Goal: Navigation & Orientation: Find specific page/section

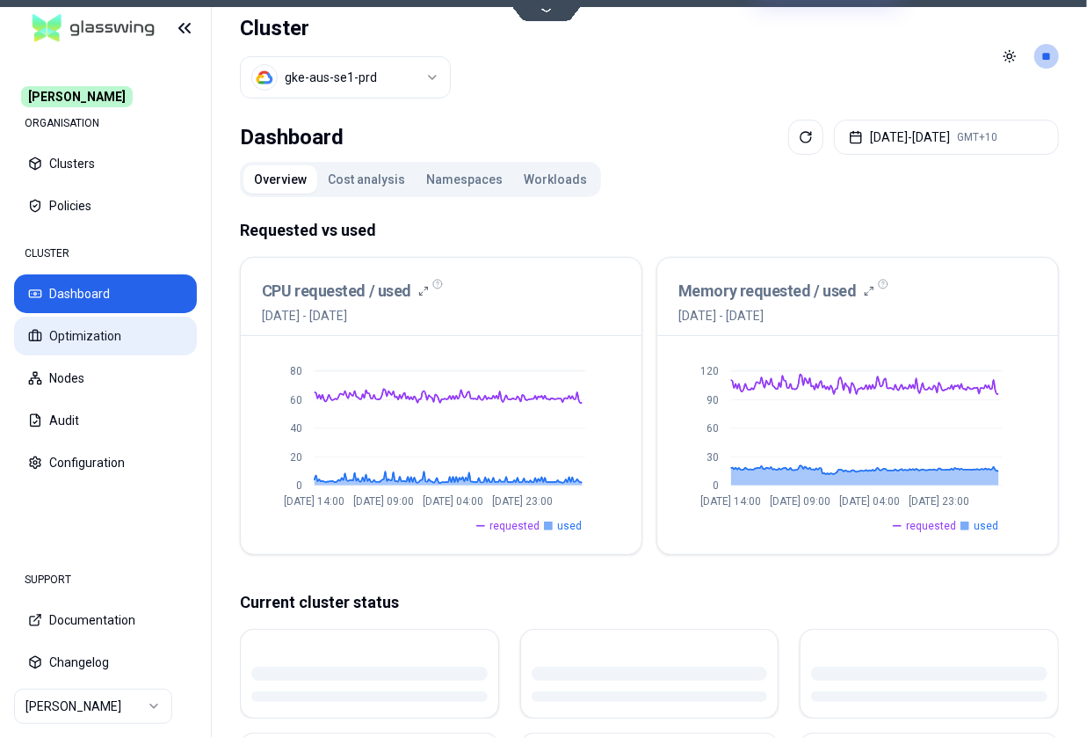
click at [119, 337] on button "Optimization" at bounding box center [105, 335] width 183 height 39
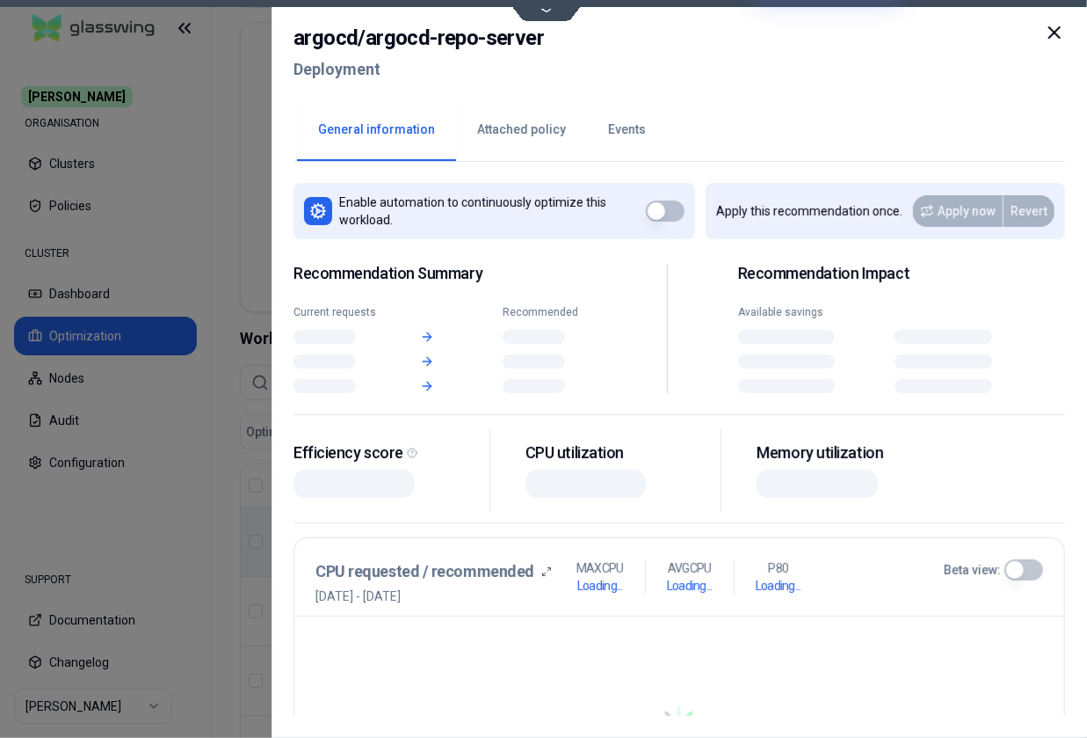
scroll to position [370, 0]
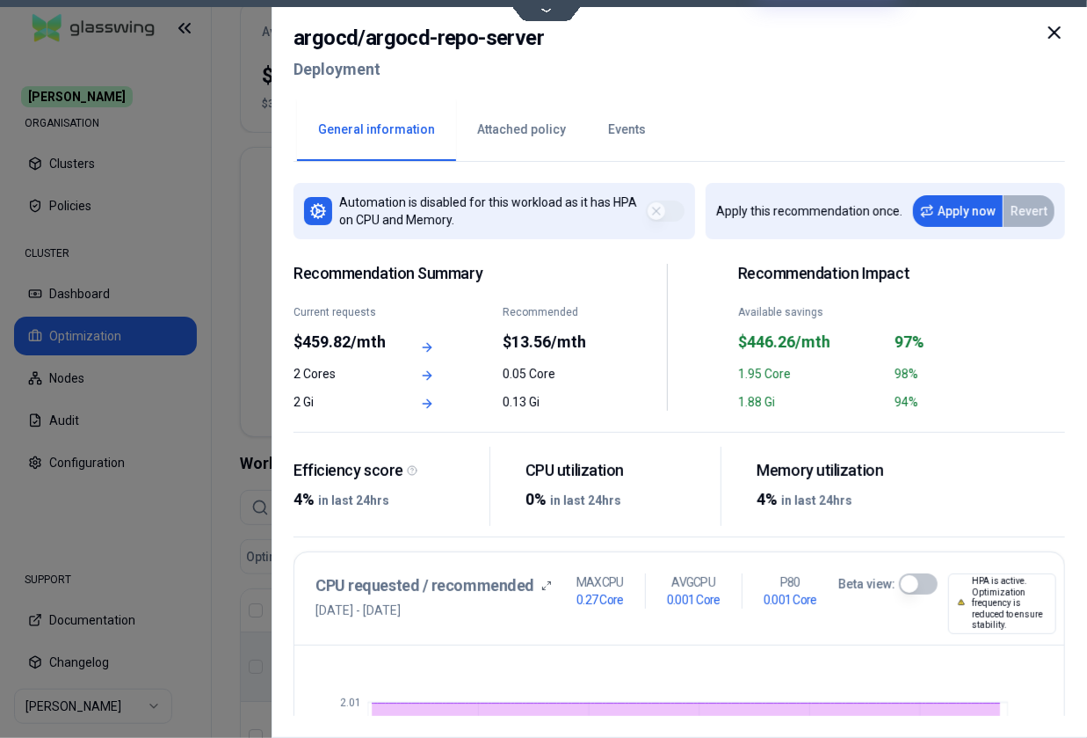
click at [923, 29] on icon at bounding box center [1054, 32] width 21 height 21
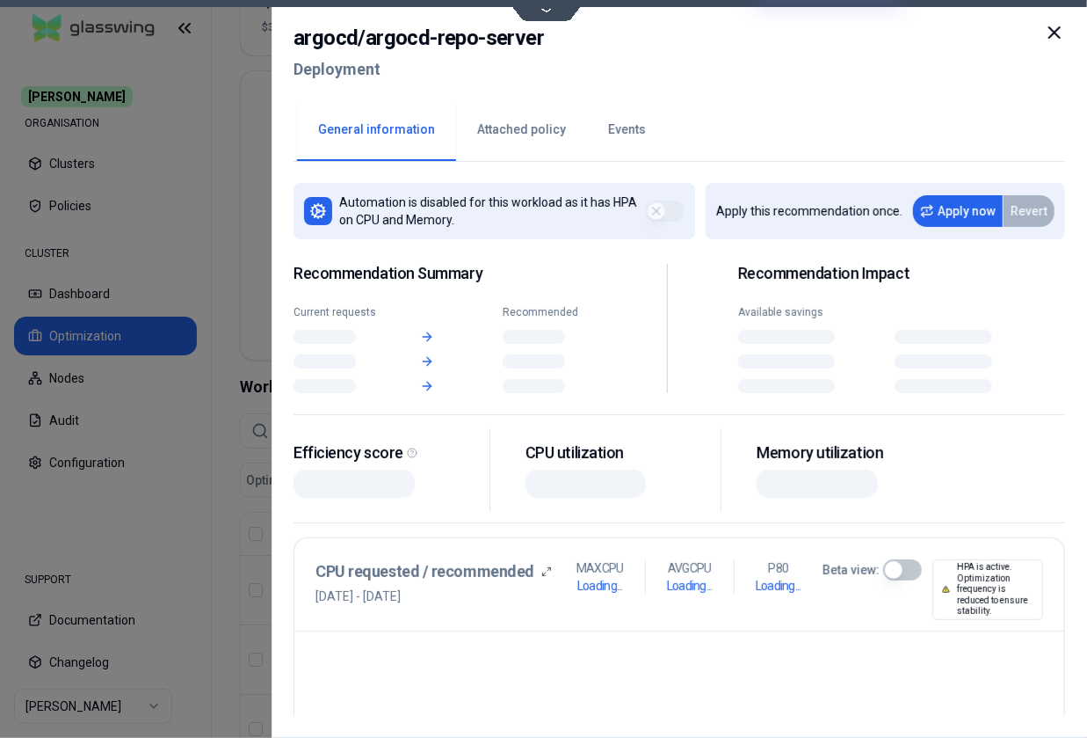
scroll to position [447, 0]
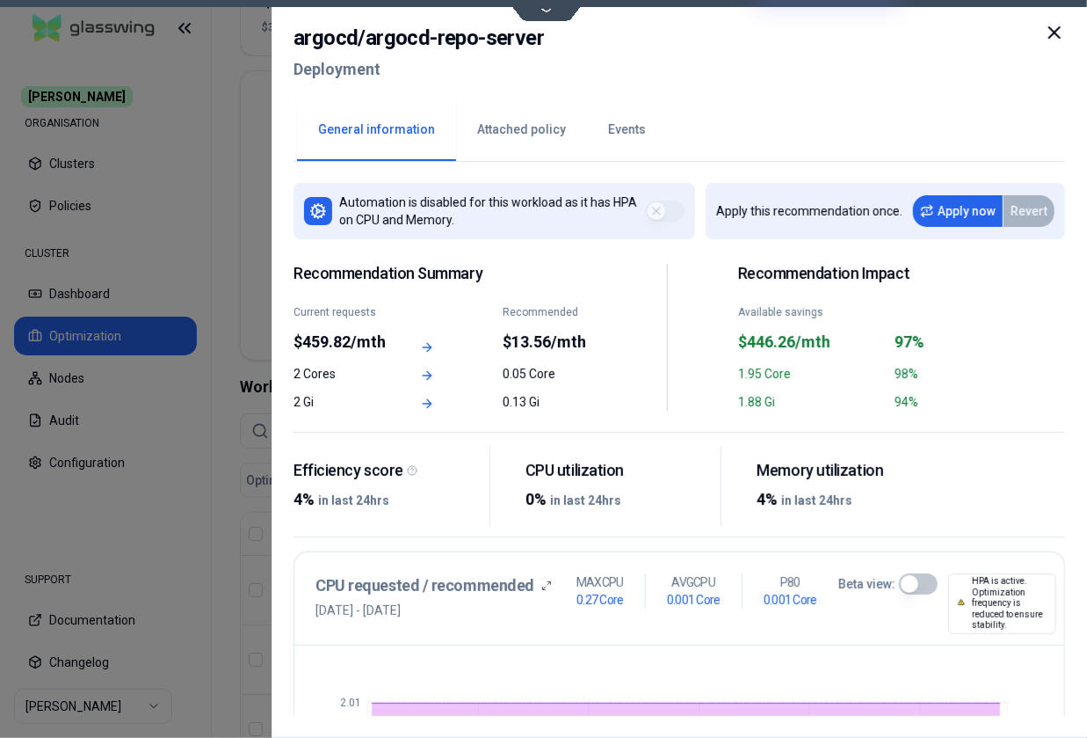
click at [923, 30] on icon at bounding box center [1055, 32] width 11 height 11
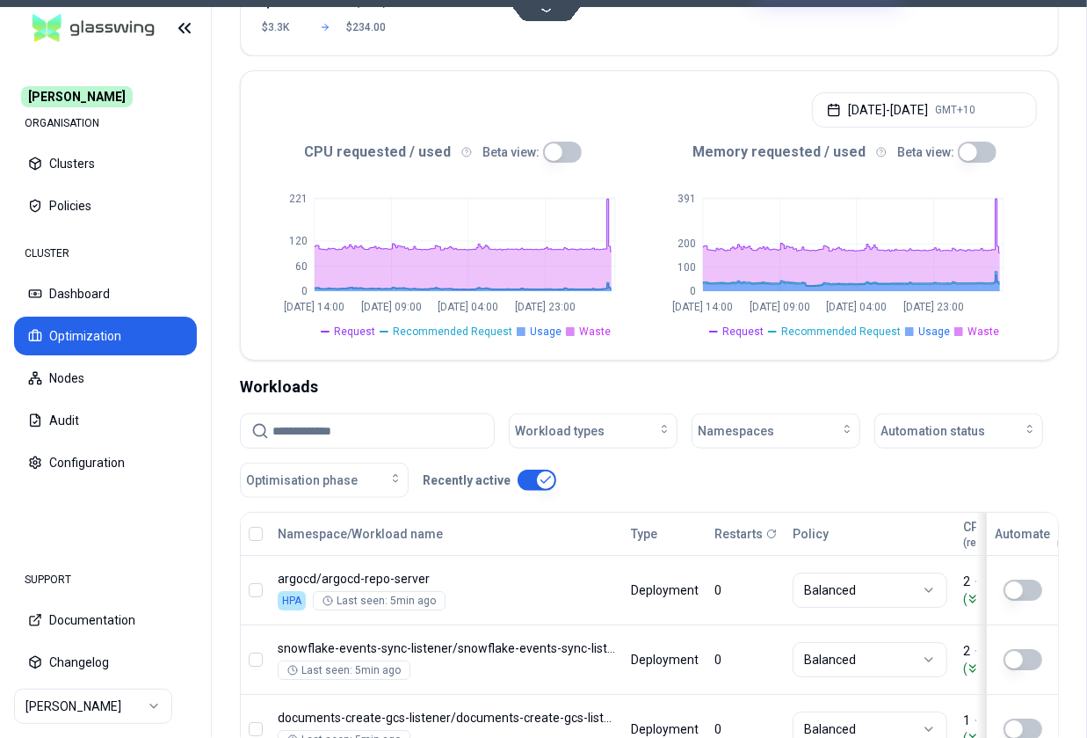
scroll to position [447, 0]
click at [89, 162] on button "Clusters" at bounding box center [105, 163] width 183 height 39
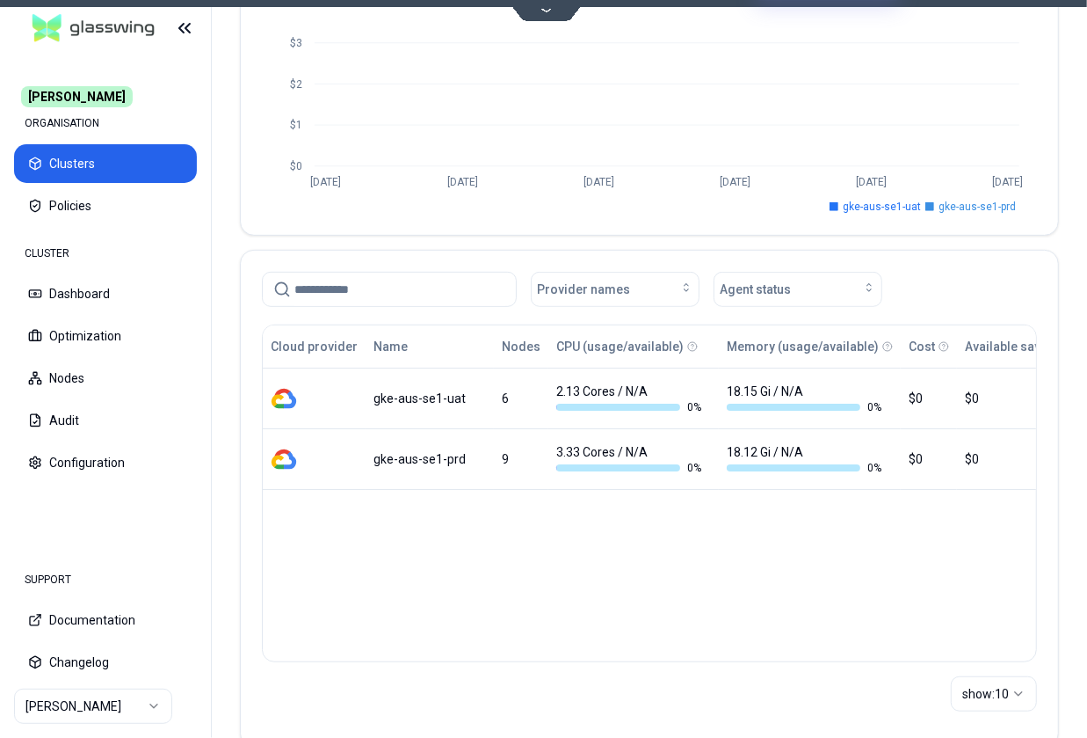
scroll to position [244, 0]
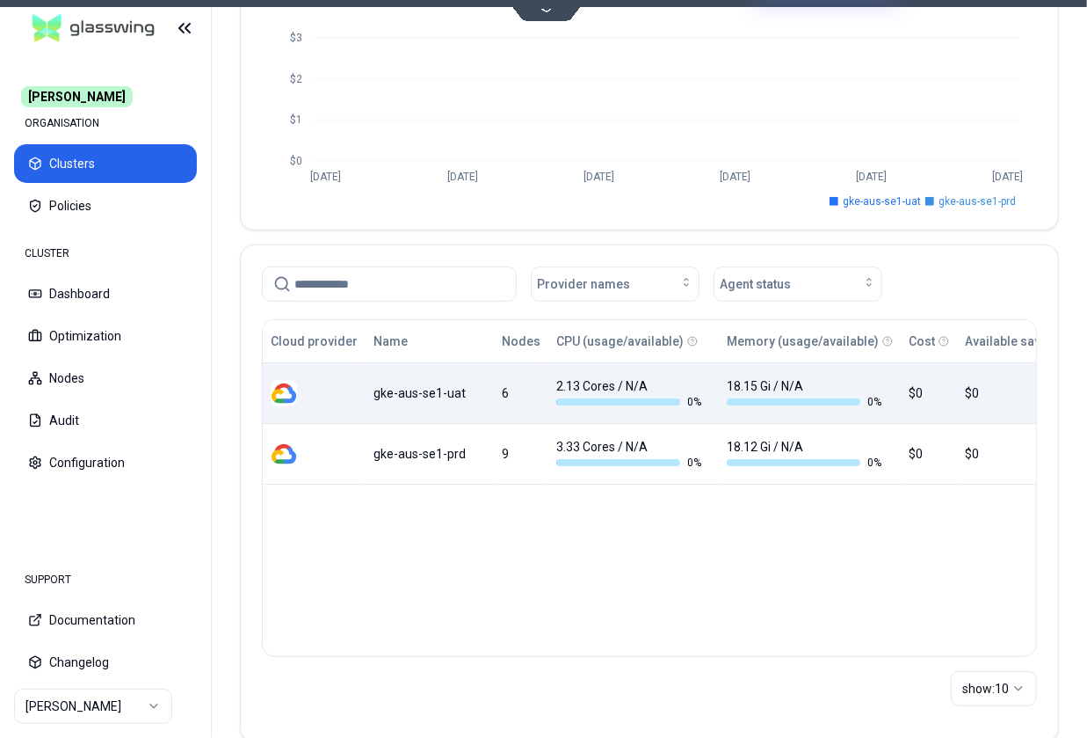
click at [425, 399] on div "gke-aus-se1-uat" at bounding box center [430, 393] width 113 height 18
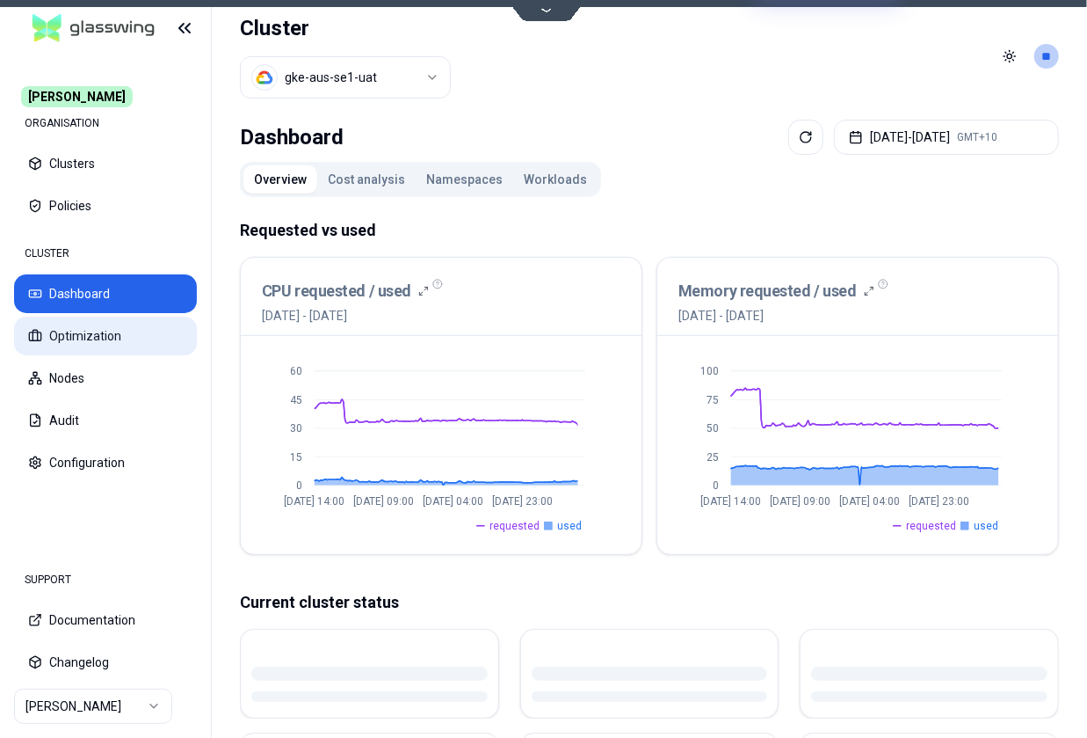
click at [115, 345] on button "Optimization" at bounding box center [105, 335] width 183 height 39
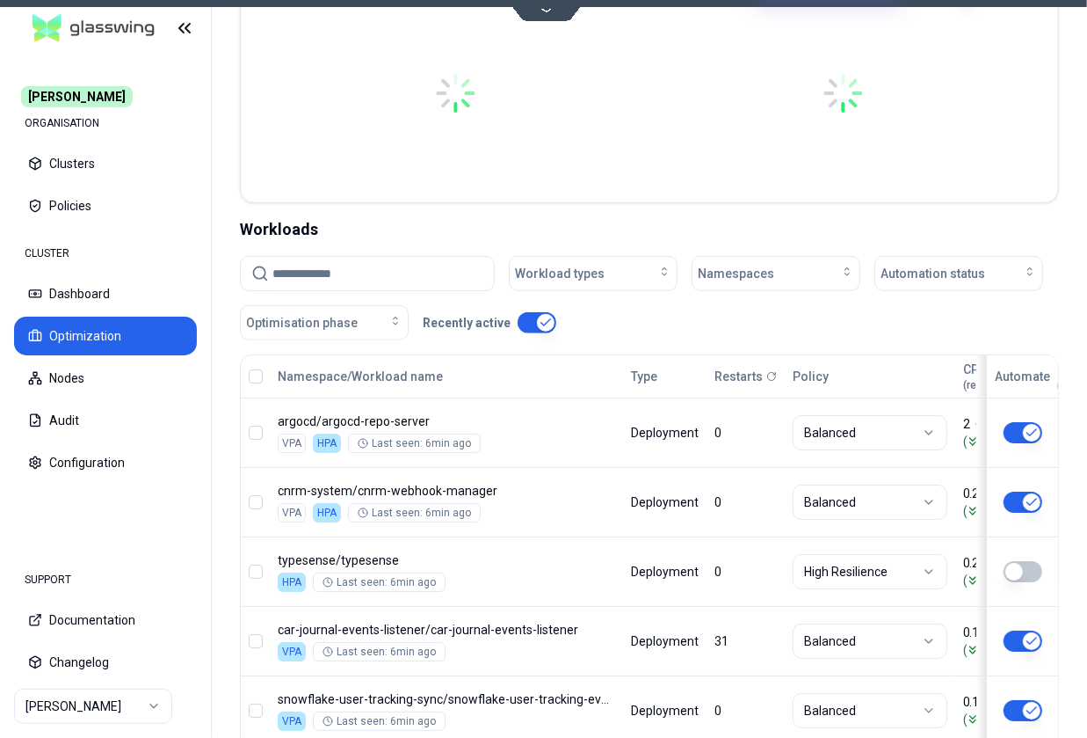
scroll to position [586, 0]
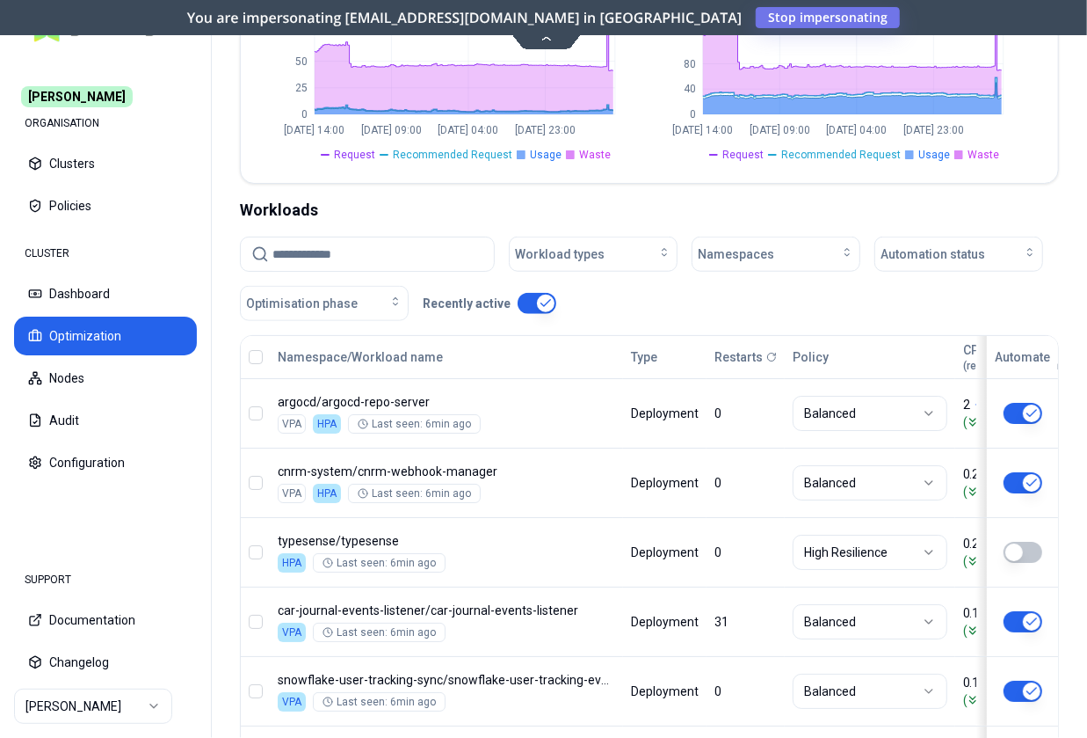
scroll to position [625, 0]
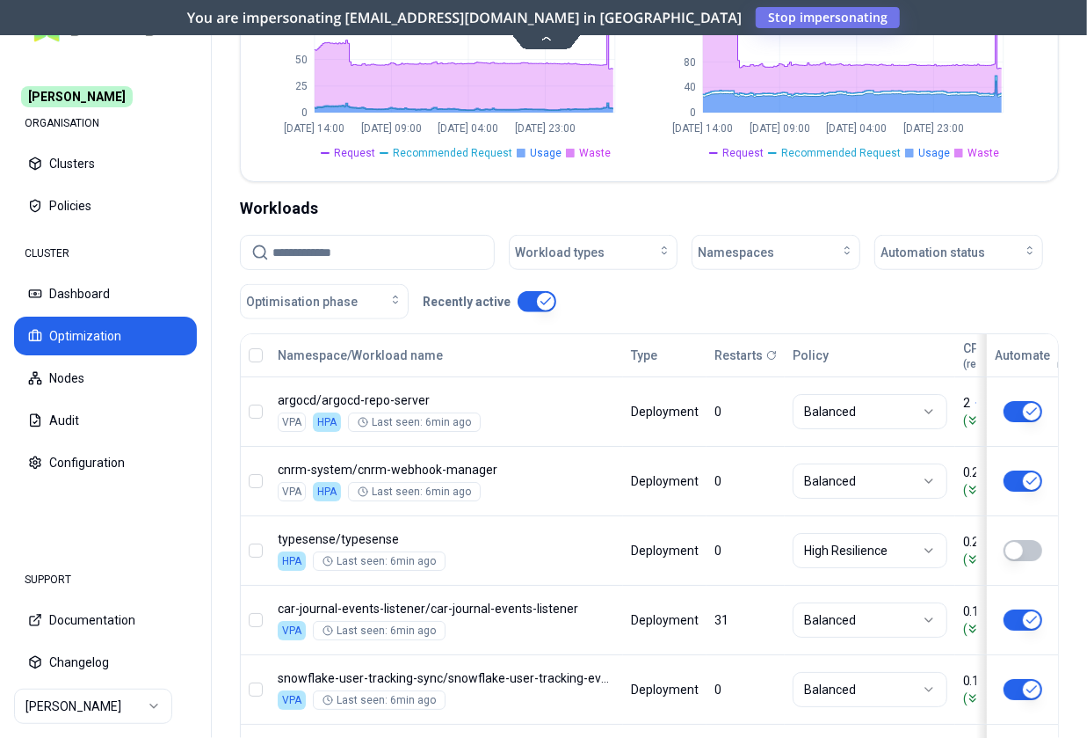
click at [92, 704] on html "[PERSON_NAME] ORGANISATION Clusters Policies CLUSTER Dashboard Optimization Nod…" at bounding box center [543, 369] width 1087 height 738
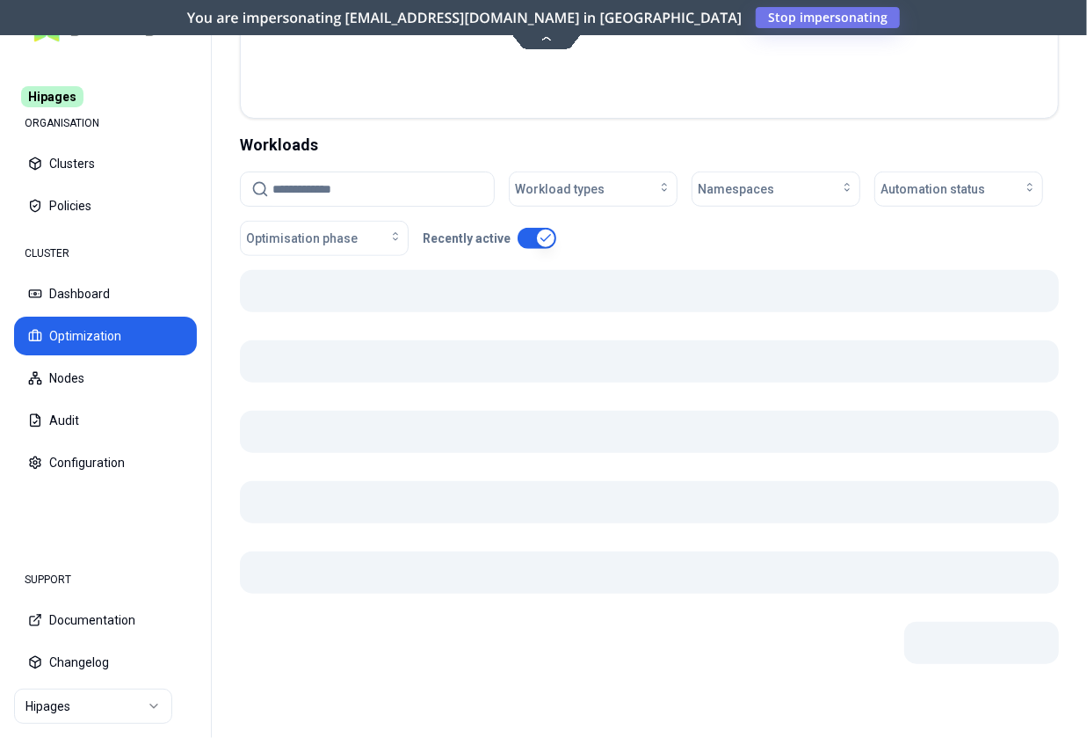
scroll to position [543, 0]
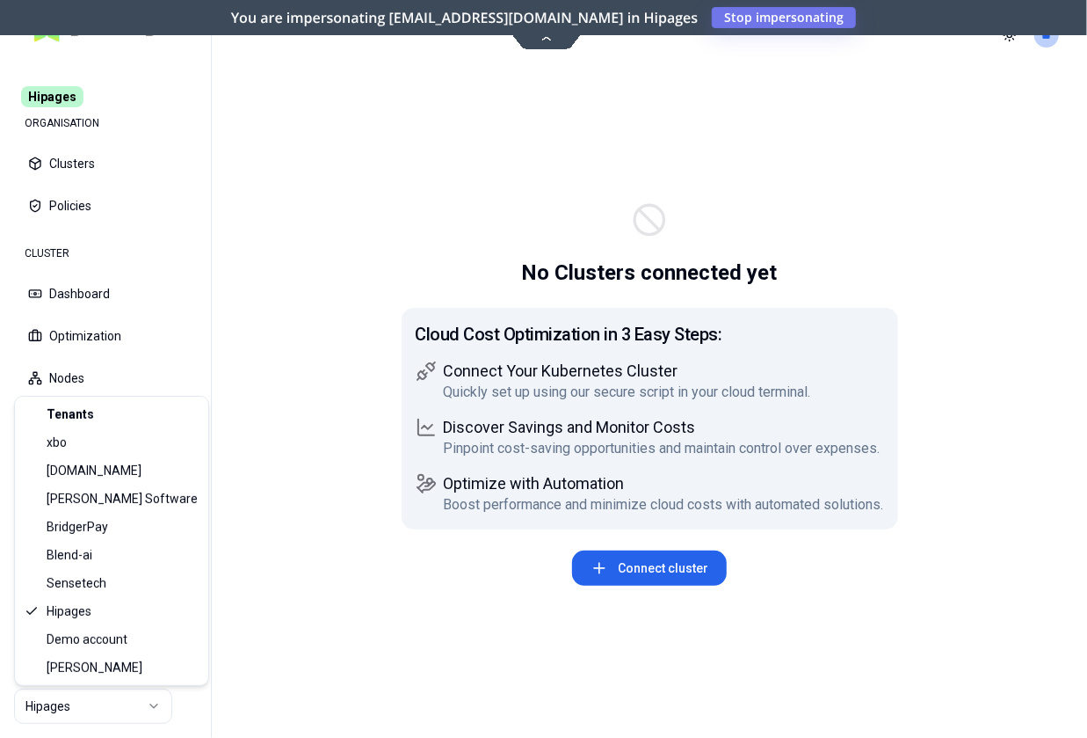
click at [94, 706] on html "Hipages ORGANISATION Clusters Policies CLUSTER Dashboard Optimization Nodes Aud…" at bounding box center [543, 369] width 1087 height 738
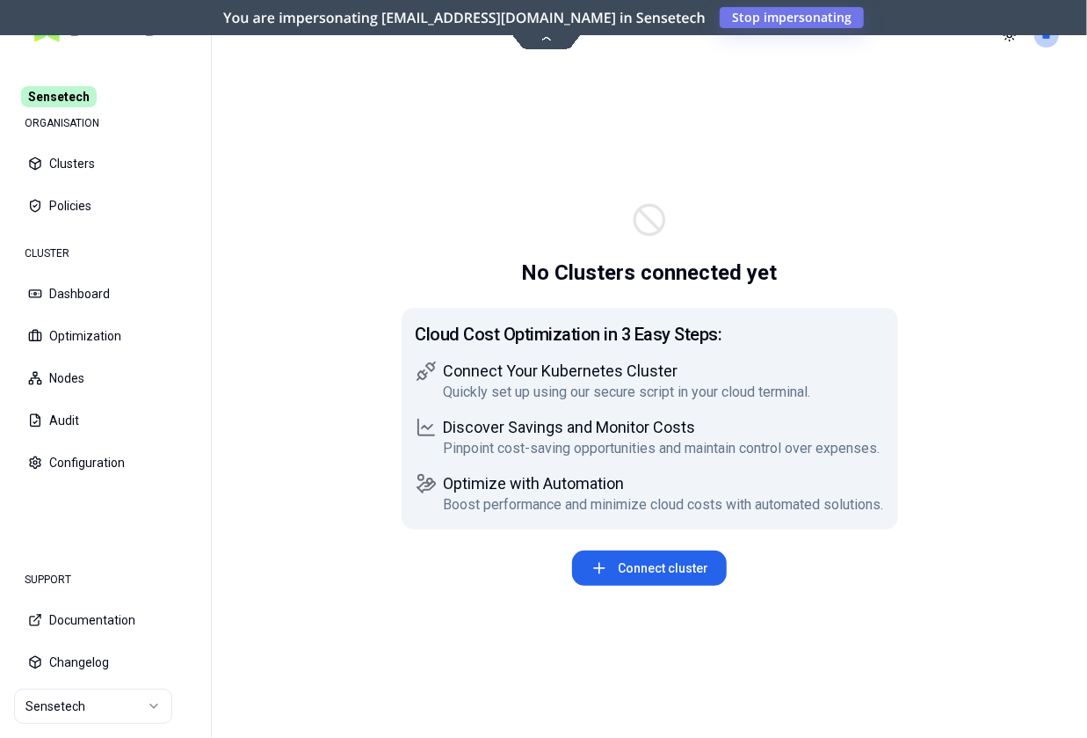
click at [115, 713] on html "Sensetech ORGANISATION Clusters Policies CLUSTER Dashboard Optimization Nodes A…" at bounding box center [543, 369] width 1087 height 738
click at [549, 40] on icon at bounding box center [546, 37] width 24 height 13
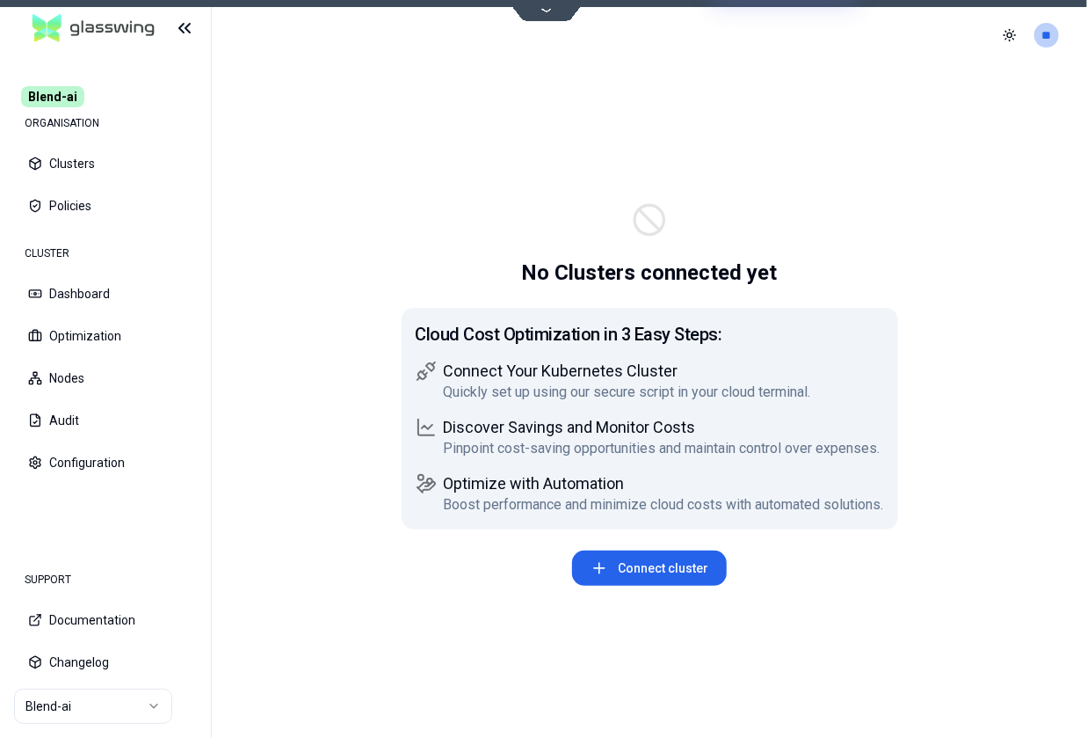
click at [94, 715] on html "Blend-ai ORGANISATION Clusters Policies CLUSTER Dashboard Optimization Nodes Au…" at bounding box center [543, 369] width 1087 height 738
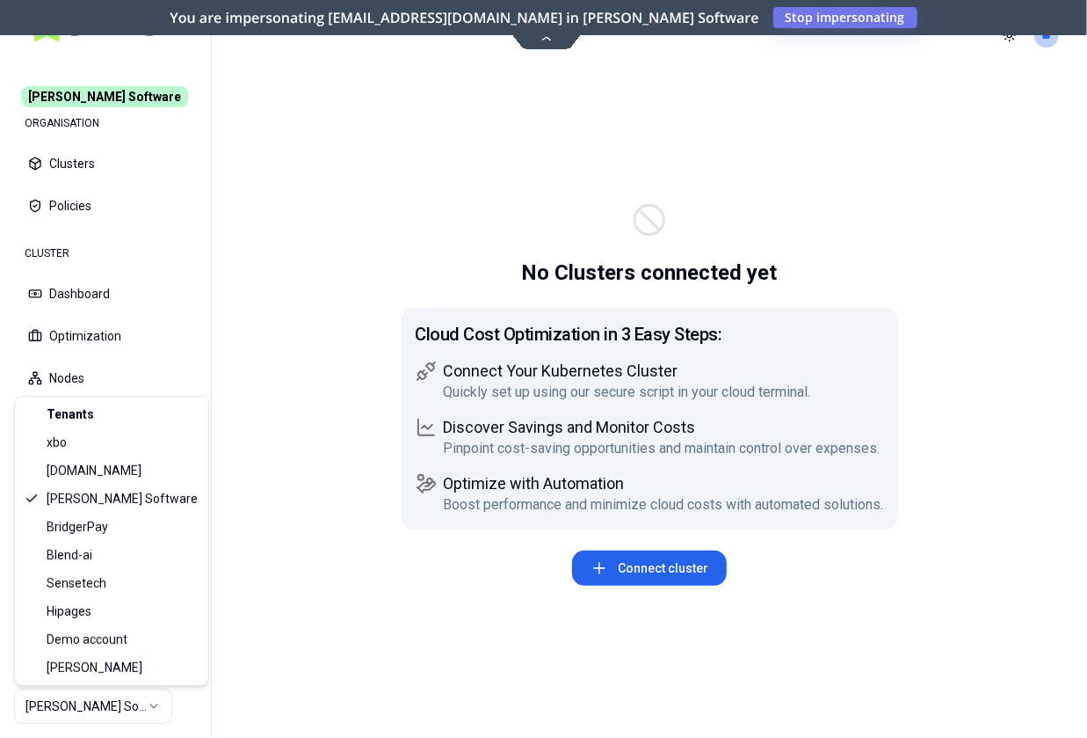
click at [93, 710] on html "Rex Software ORGANISATION Clusters Policies CLUSTER Dashboard Optimization Node…" at bounding box center [543, 369] width 1087 height 738
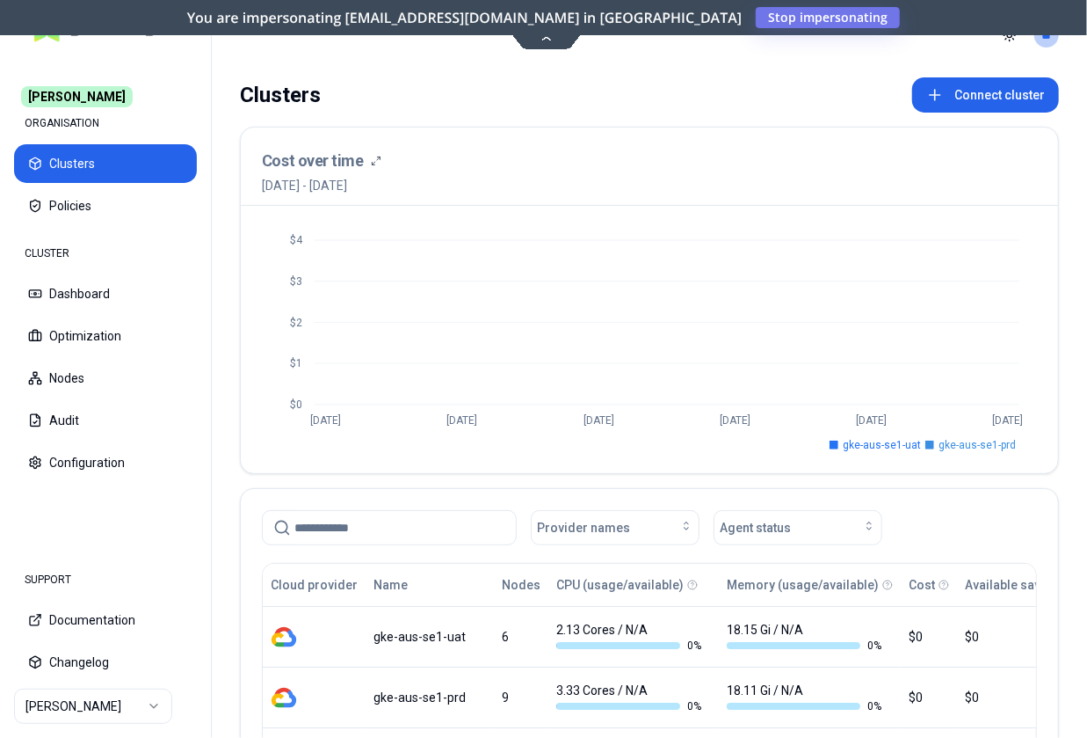
scroll to position [210, 0]
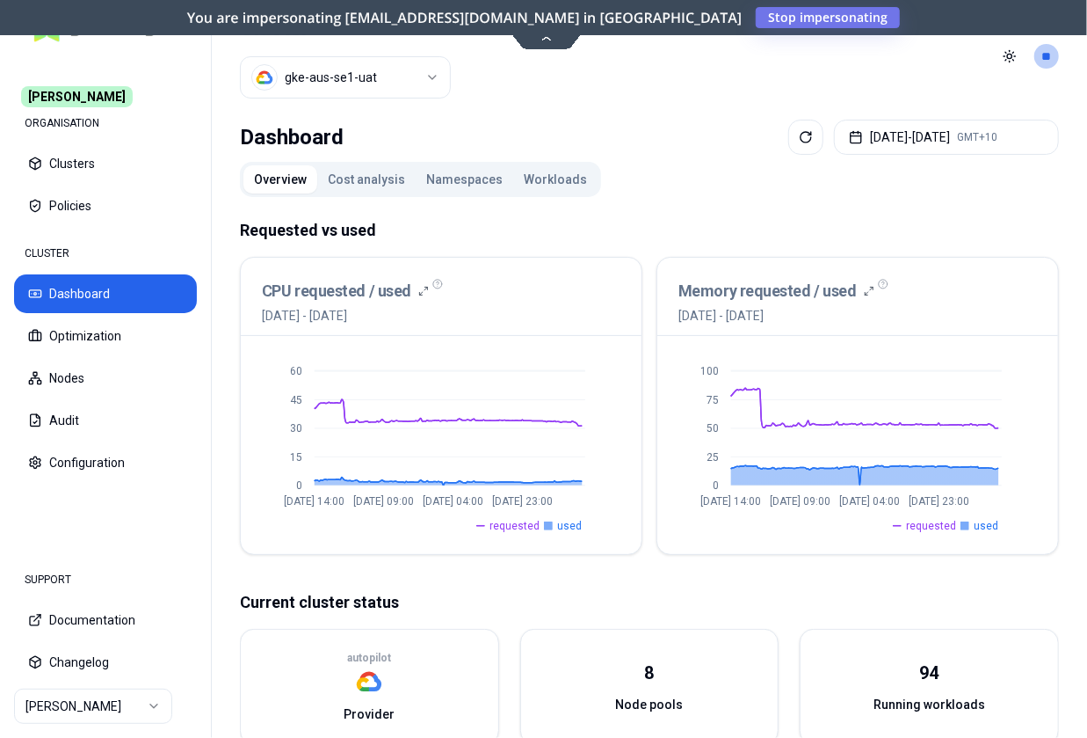
click at [115, 700] on html "Carma ORGANISATION Clusters Policies CLUSTER Dashboard Optimization Nodes Audit…" at bounding box center [543, 369] width 1087 height 738
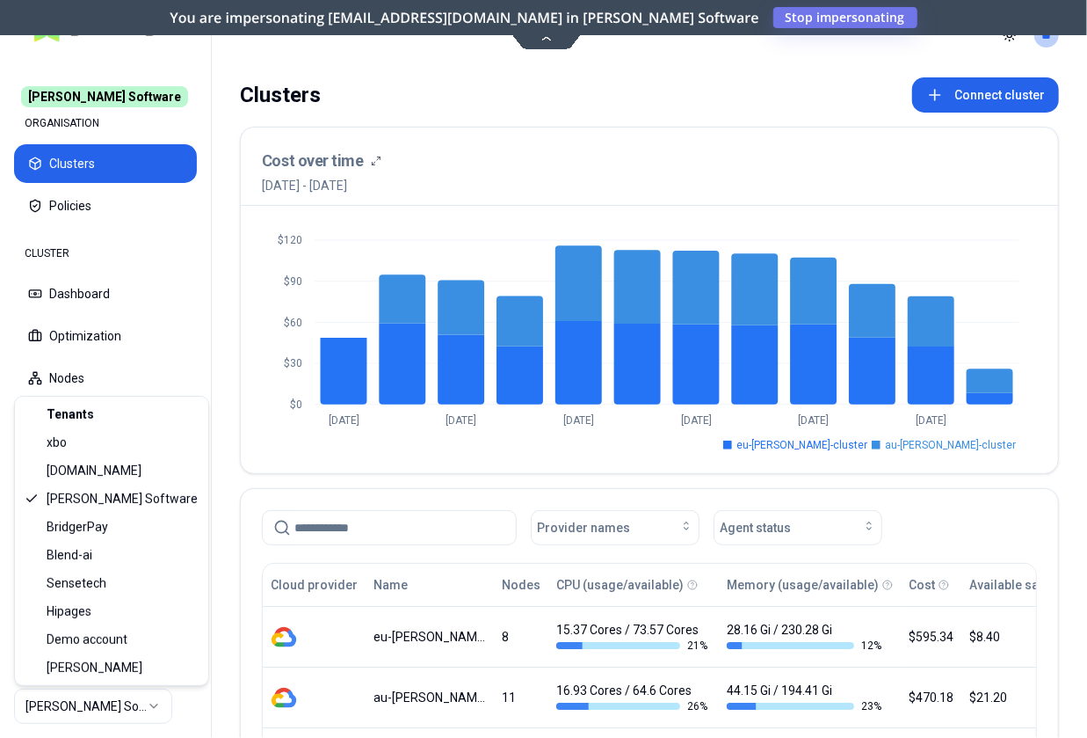
click at [84, 712] on html "[PERSON_NAME] Software ORGANISATION Clusters Policies CLUSTER Dashboard Optimiz…" at bounding box center [543, 369] width 1087 height 738
